Goal: Task Accomplishment & Management: Manage account settings

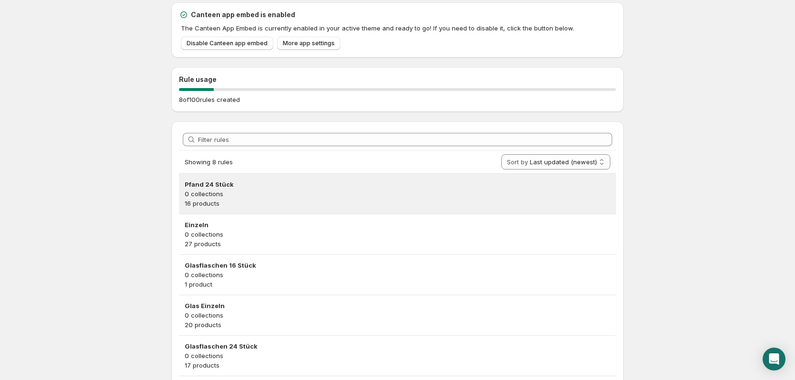
scroll to position [48, 0]
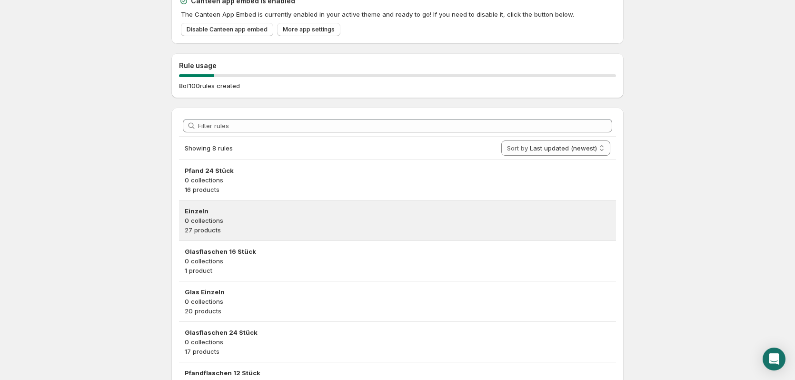
click at [230, 232] on p "27 products" at bounding box center [397, 230] width 425 height 10
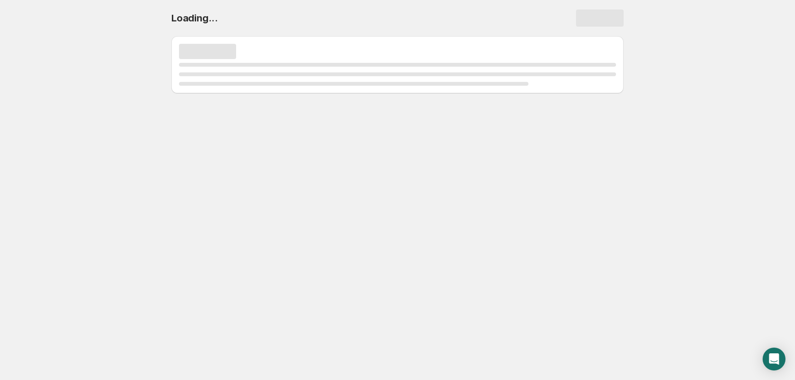
scroll to position [0, 0]
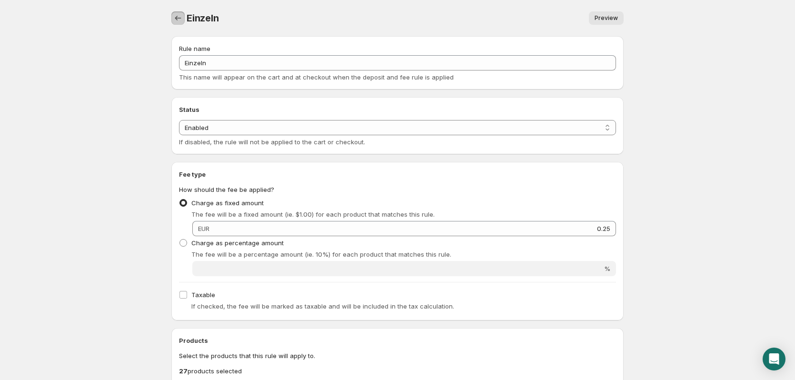
click at [181, 23] on button "Settings" at bounding box center [177, 17] width 13 height 13
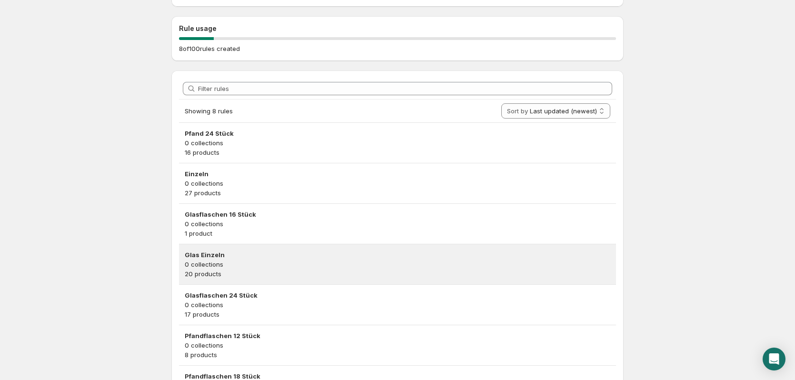
scroll to position [95, 0]
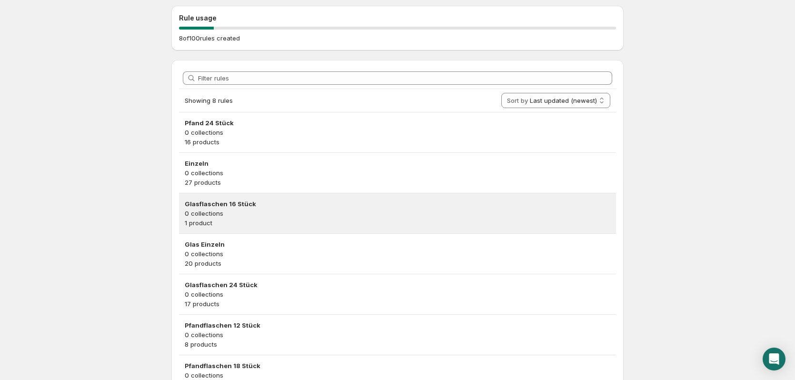
click at [261, 226] on p "1 product" at bounding box center [397, 223] width 425 height 10
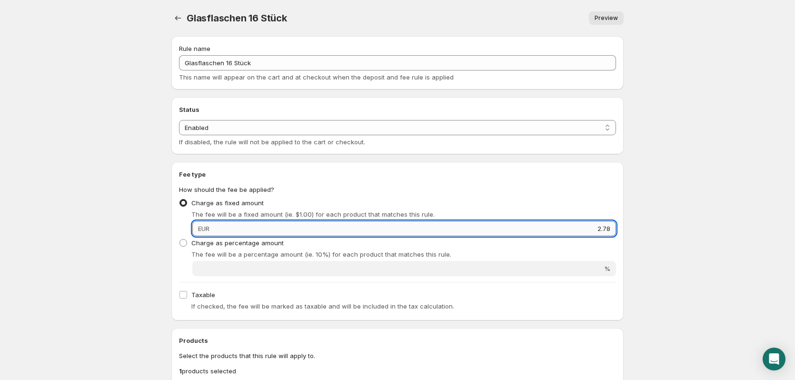
click at [605, 222] on input "2.78" at bounding box center [414, 228] width 404 height 15
type input "3.9"
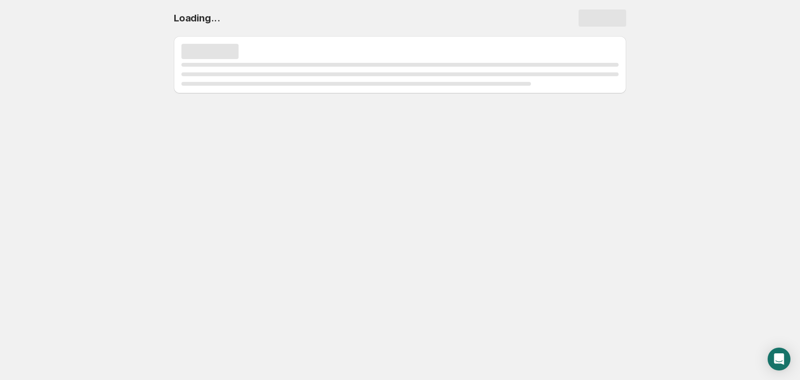
click at [174, 9] on div "Loading..." at bounding box center [400, 18] width 452 height 36
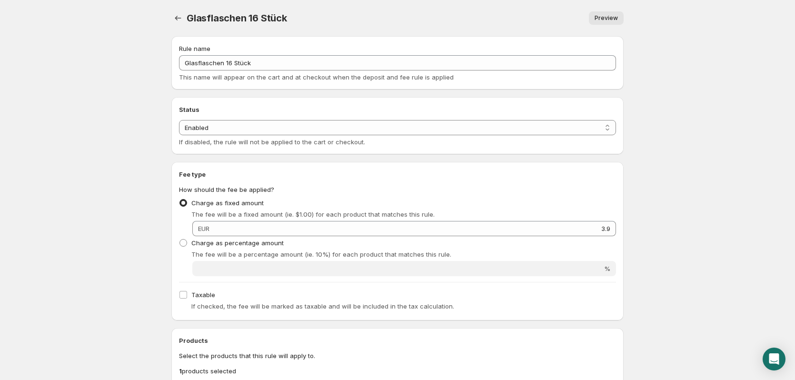
click at [169, 22] on div "Glasflaschen 16 Stück. This page is ready Glasflaschen 16 Stück Preview More ac…" at bounding box center [397, 331] width 475 height 663
click at [177, 20] on icon "Settings" at bounding box center [178, 18] width 10 height 10
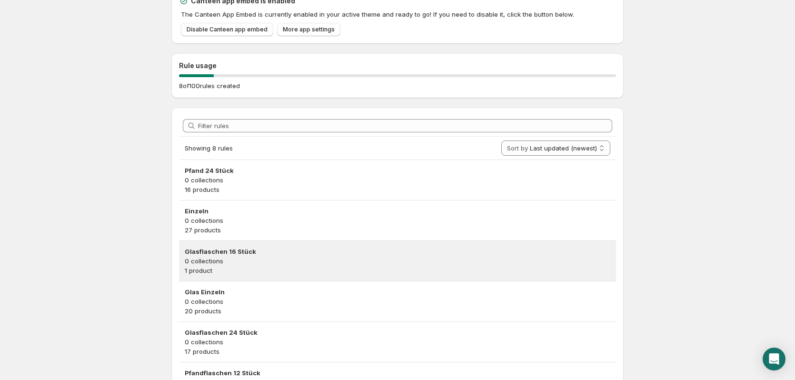
scroll to position [95, 0]
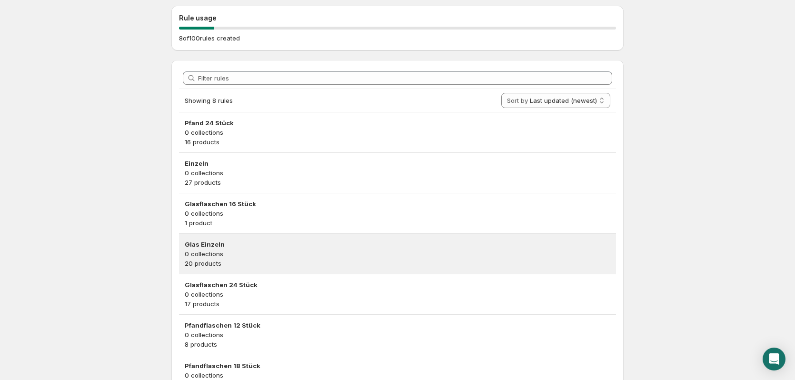
click at [262, 252] on p "0 collections" at bounding box center [397, 254] width 425 height 10
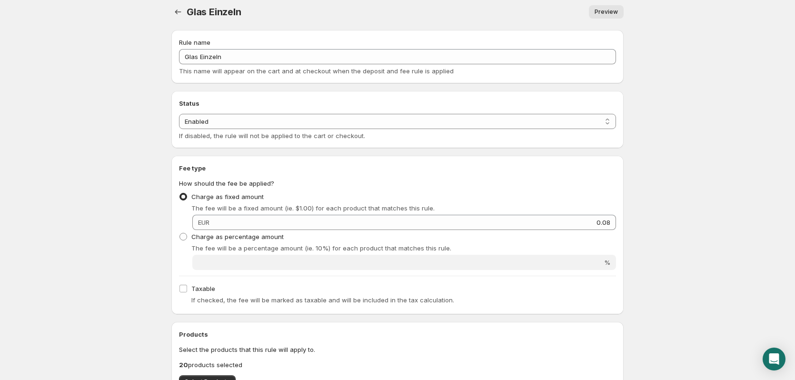
scroll to position [48, 0]
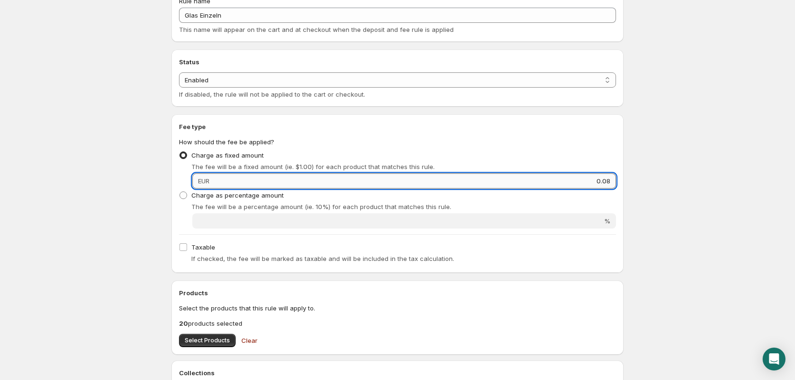
click at [607, 178] on input "0.08" at bounding box center [414, 180] width 404 height 15
type input "0.15"
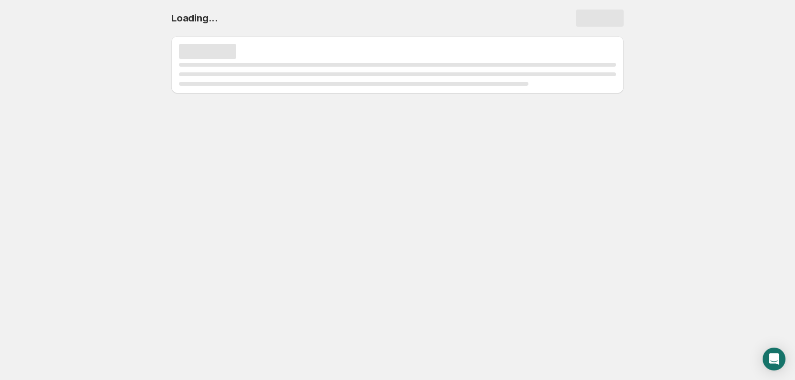
scroll to position [0, 0]
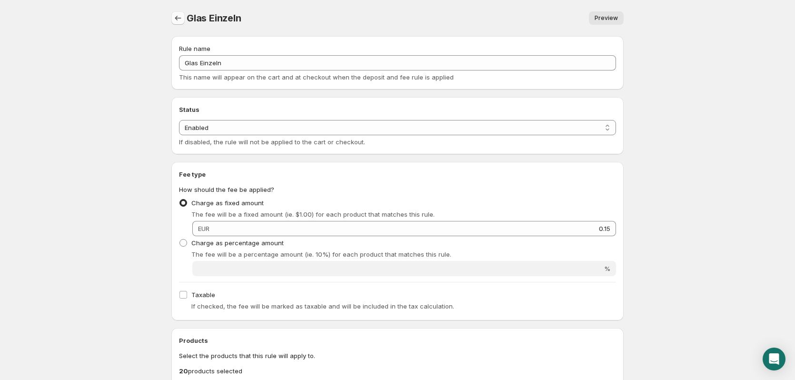
click at [176, 19] on icon "Settings" at bounding box center [178, 18] width 10 height 10
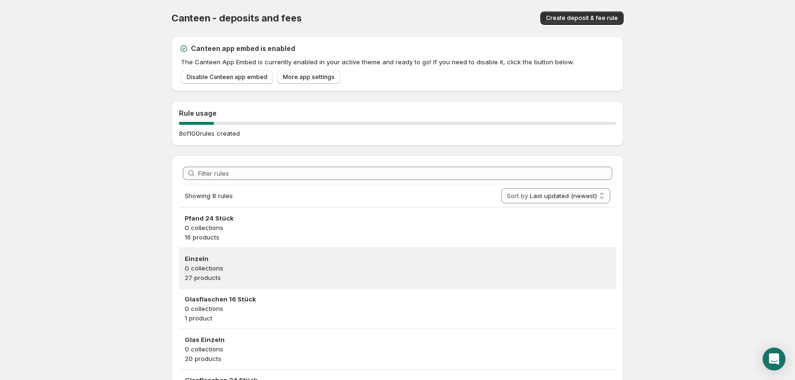
scroll to position [95, 0]
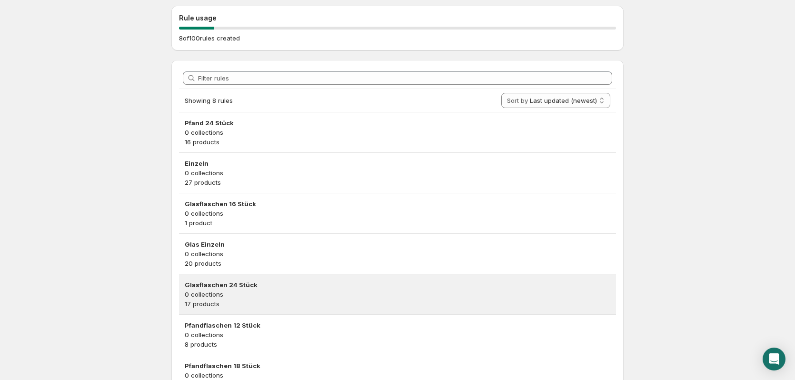
click at [272, 292] on p "0 collections" at bounding box center [397, 294] width 425 height 10
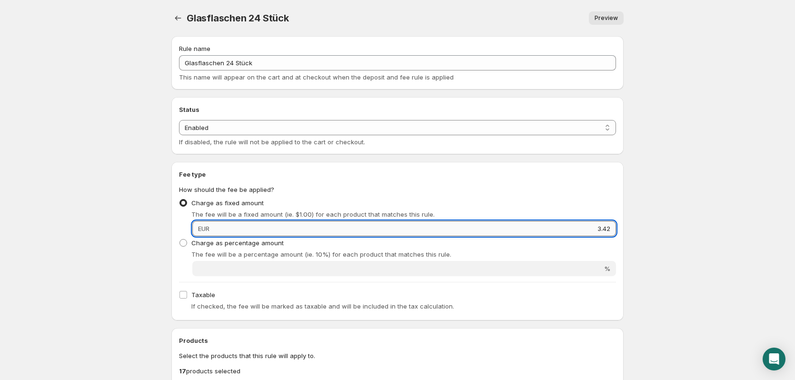
click at [586, 235] on input "3.42" at bounding box center [414, 228] width 404 height 15
type input "5.1"
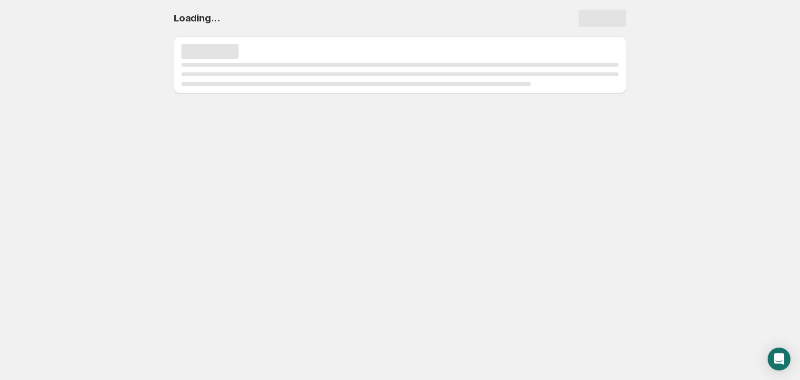
click at [176, 14] on h1 "Loading..." at bounding box center [197, 17] width 47 height 11
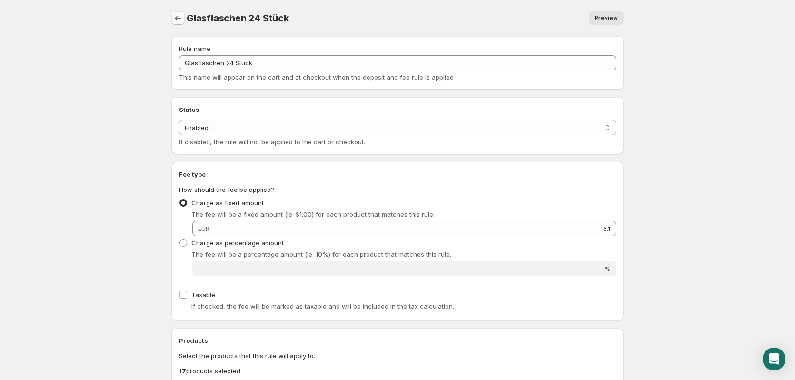
click at [175, 20] on icon "Settings" at bounding box center [178, 18] width 10 height 10
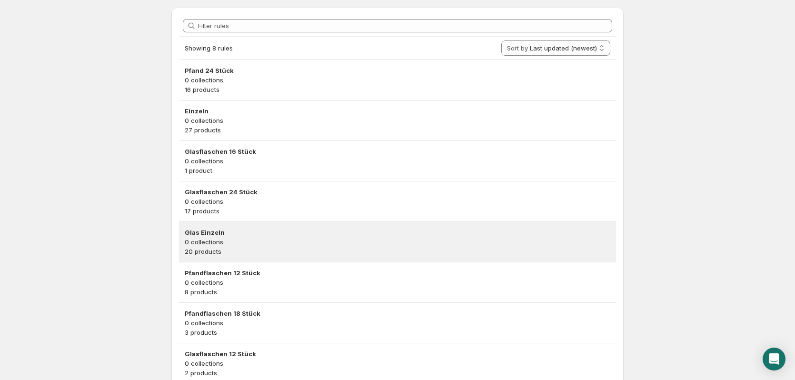
scroll to position [125, 0]
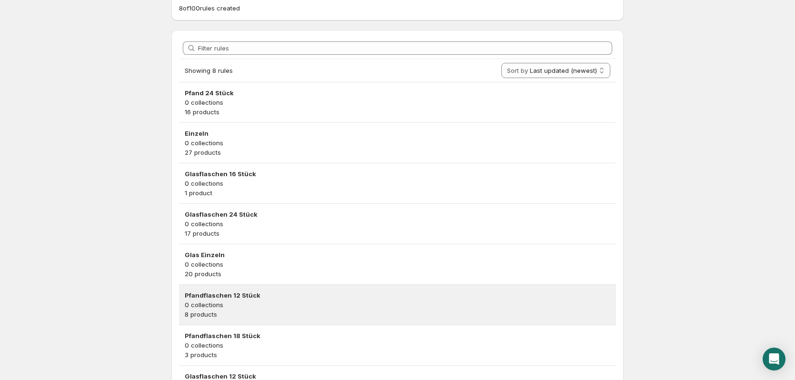
click at [282, 302] on p "0 collections" at bounding box center [397, 305] width 425 height 10
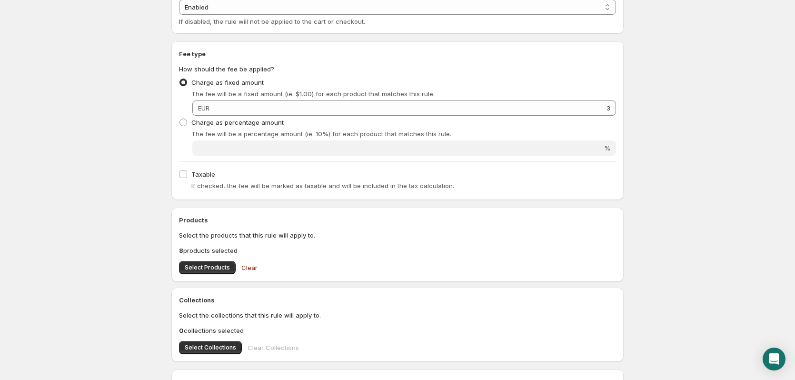
scroll to position [143, 0]
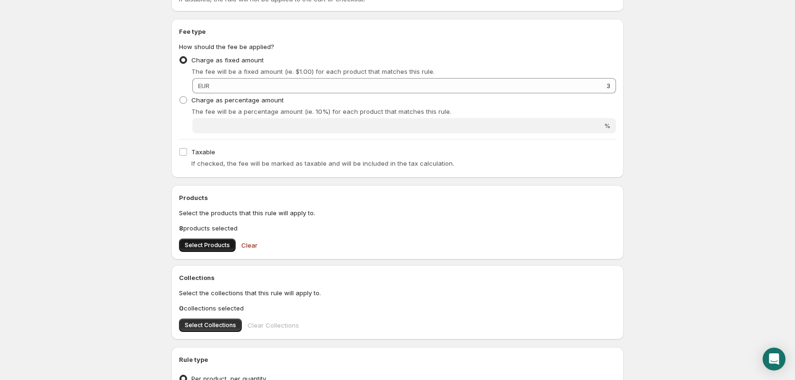
click at [200, 242] on span "Select Products" at bounding box center [207, 245] width 45 height 8
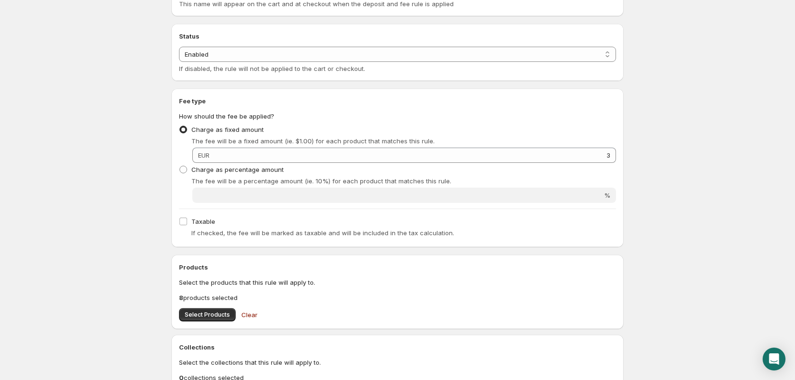
scroll to position [0, 0]
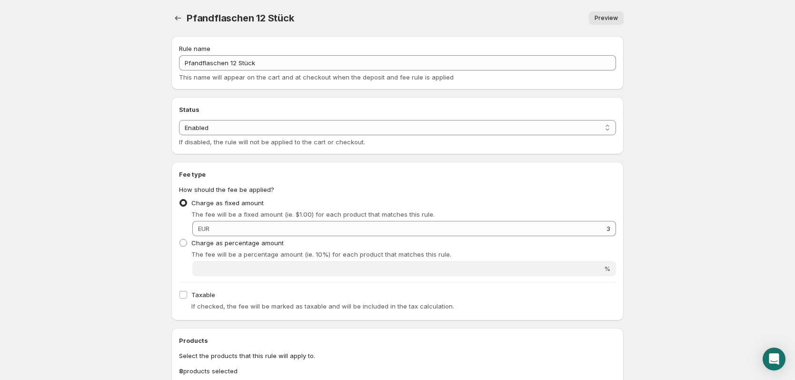
click at [185, 12] on div at bounding box center [178, 17] width 15 height 13
click at [177, 22] on icon "Settings" at bounding box center [178, 18] width 10 height 10
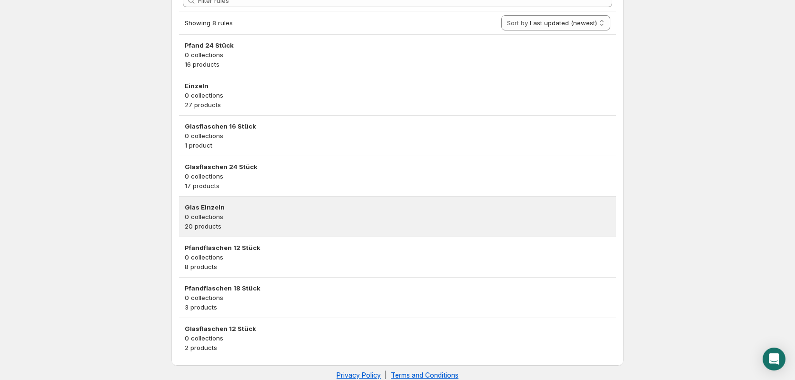
scroll to position [189, 0]
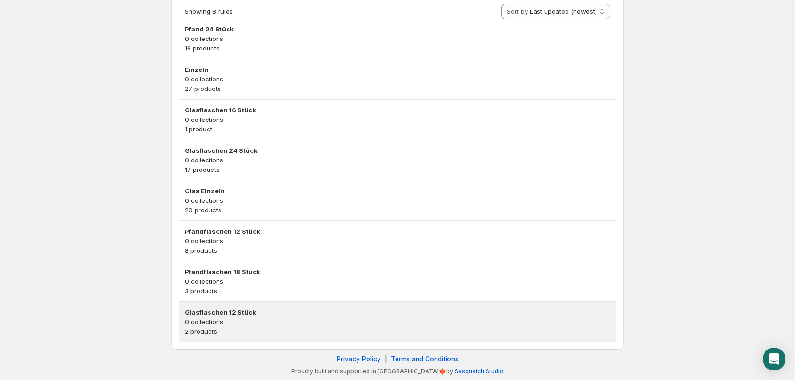
click at [260, 311] on h3 "Glasflaschen 12 Stück" at bounding box center [397, 312] width 425 height 10
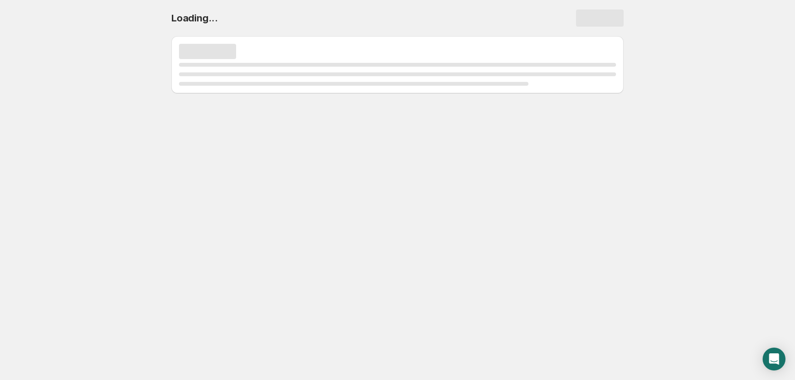
scroll to position [0, 0]
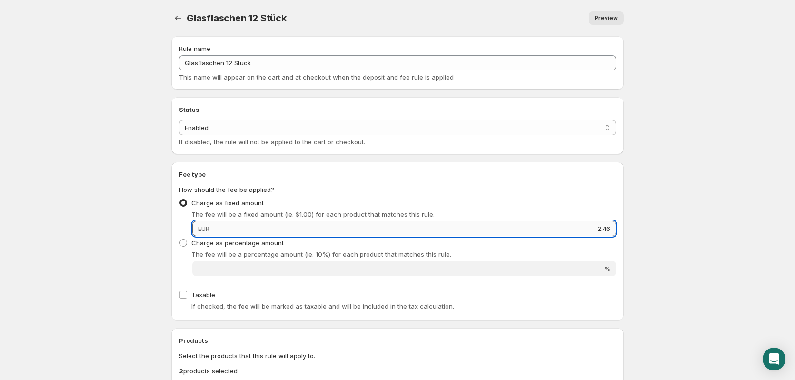
click at [603, 229] on input "2.46" at bounding box center [414, 228] width 404 height 15
type input "3.3"
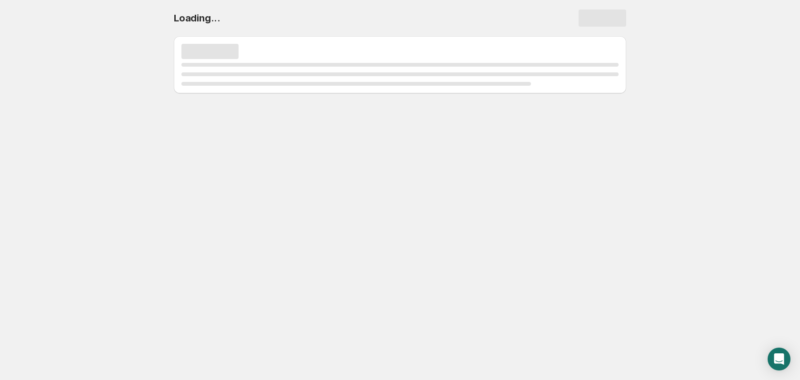
click at [168, 23] on div "Loading..." at bounding box center [399, 48] width 475 height 97
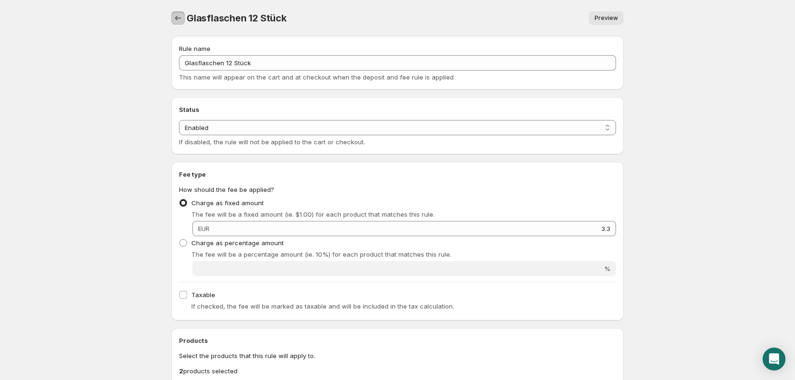
click at [179, 19] on icon "Settings" at bounding box center [178, 18] width 10 height 10
